Goal: Information Seeking & Learning: Find specific fact

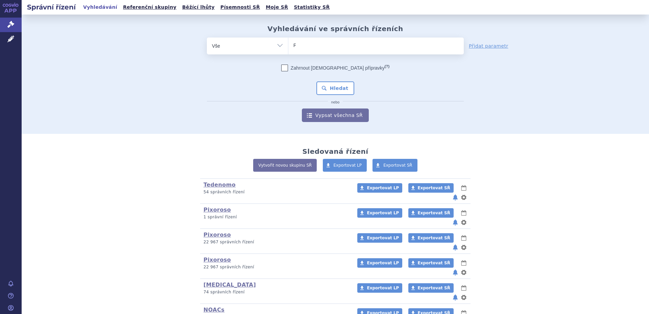
type input "PR"
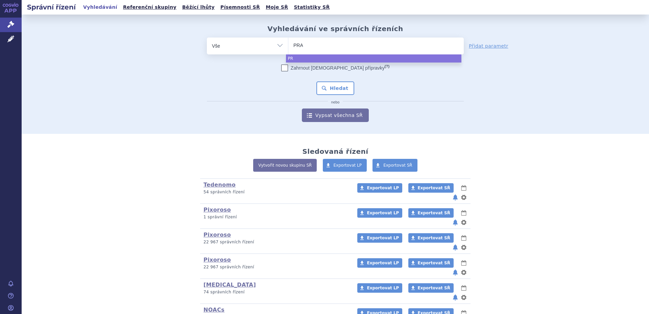
type input "PRAG"
type input "PRAGIO"
type input "[GEOGRAPHIC_DATA]"
select select "[GEOGRAPHIC_DATA]"
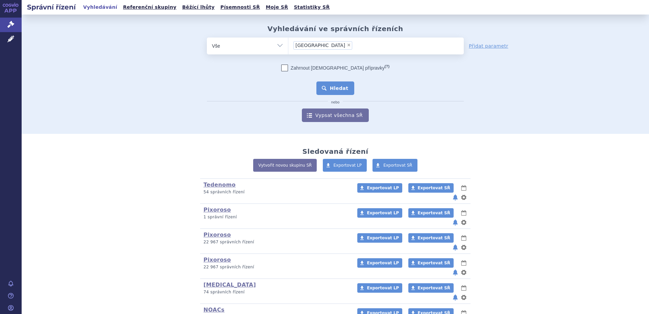
click at [326, 91] on button "Hledat" at bounding box center [335, 88] width 38 height 14
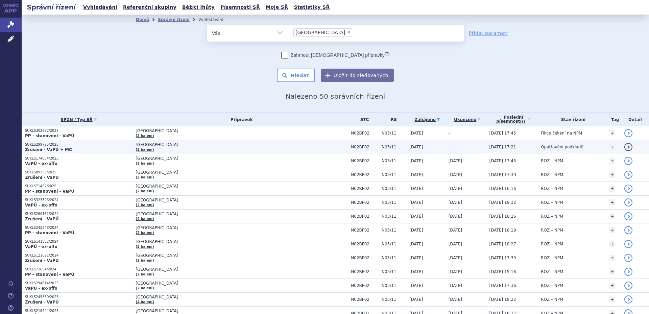
click at [175, 148] on td "PRAGIOLA (2 balení)" at bounding box center [239, 147] width 215 height 14
click at [177, 143] on span "[GEOGRAPHIC_DATA]" at bounding box center [219, 144] width 169 height 5
click at [172, 146] on span "[GEOGRAPHIC_DATA]" at bounding box center [219, 144] width 169 height 5
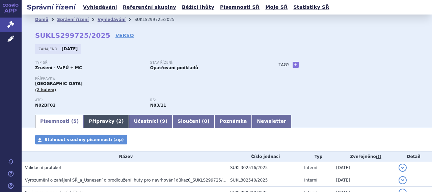
click at [98, 118] on link "Přípravky ( 2 )" at bounding box center [106, 122] width 45 height 14
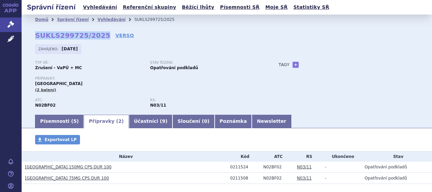
drag, startPoint x: 36, startPoint y: 34, endPoint x: 97, endPoint y: 34, distance: 60.5
click at [97, 34] on strong "SUKLS299725/2025" at bounding box center [72, 35] width 75 height 8
copy strong "SUKLS299725/2025"
